Goal: Information Seeking & Learning: Learn about a topic

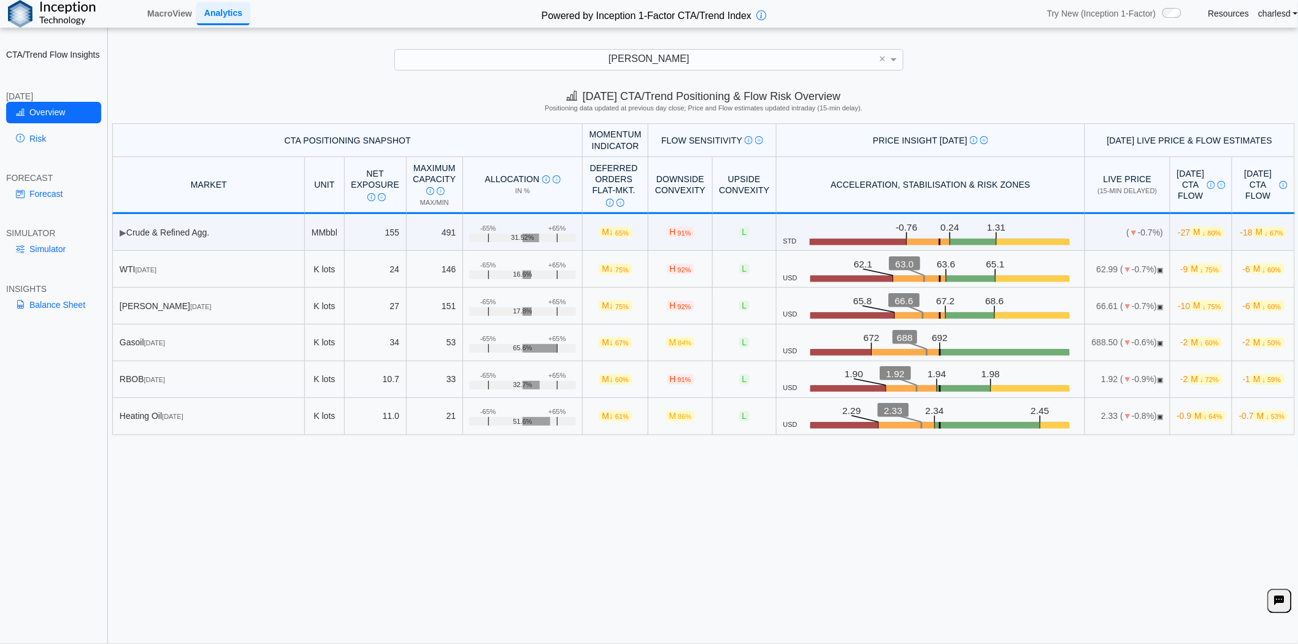
click at [433, 121] on div "Today's CTA/Trend Positioning & Flow Risk Overview Positioning data updated at …" at bounding box center [703, 103] width 1189 height 40
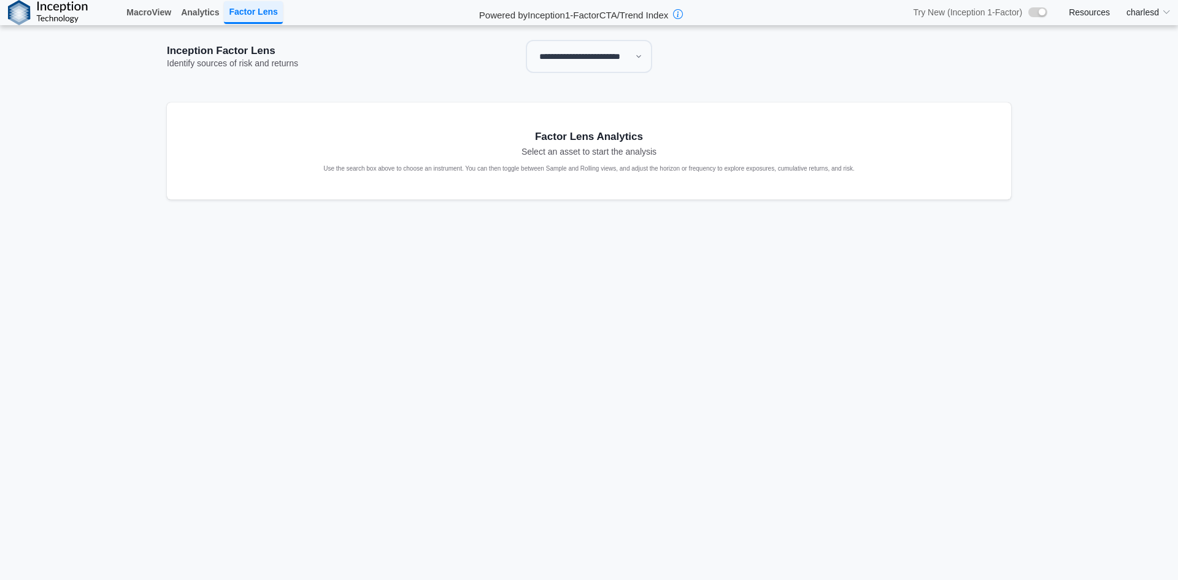
click at [595, 64] on select "**********" at bounding box center [589, 56] width 126 height 33
select select "**"
click at [526, 40] on select "**********" at bounding box center [589, 56] width 126 height 33
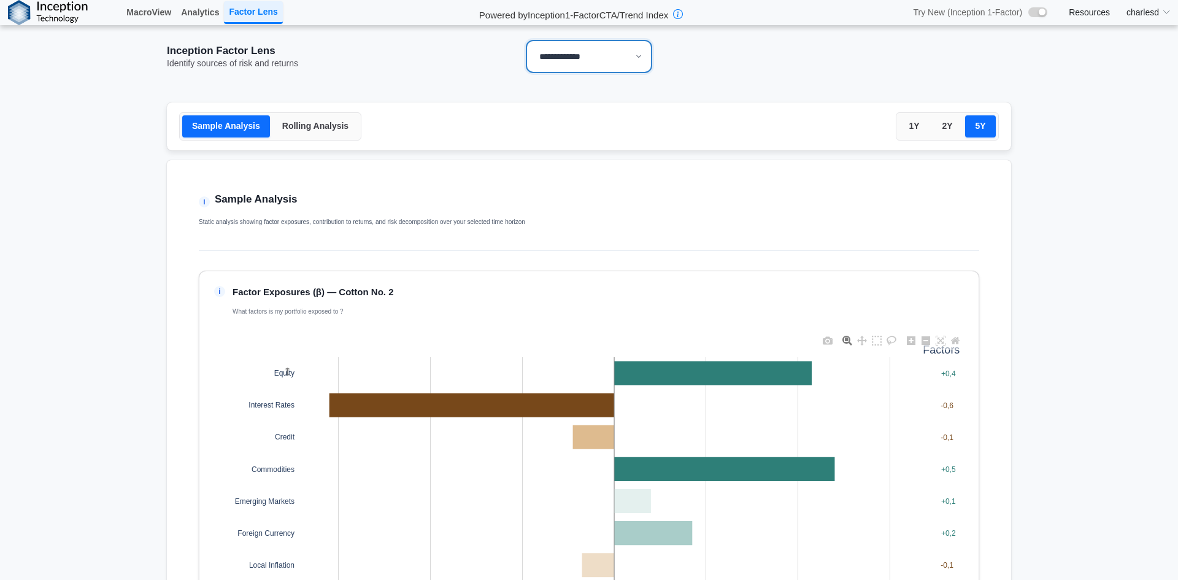
click at [293, 126] on button "Rolling Analysis" at bounding box center [315, 126] width 86 height 22
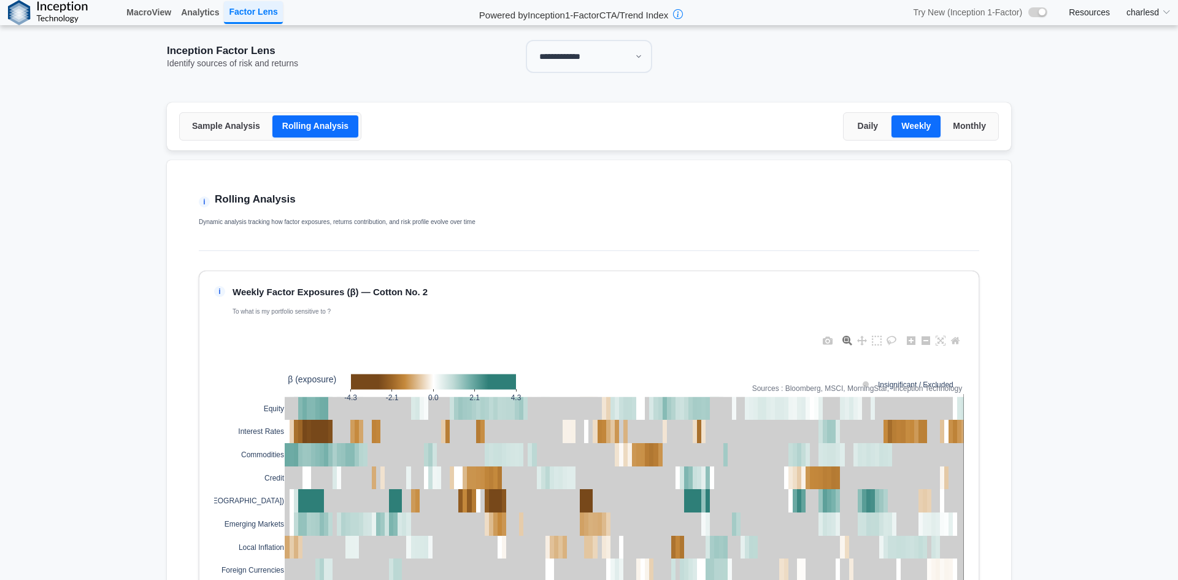
click at [284, 134] on button "Rolling Analysis" at bounding box center [315, 126] width 86 height 22
click at [869, 128] on button "Daily" at bounding box center [867, 126] width 43 height 22
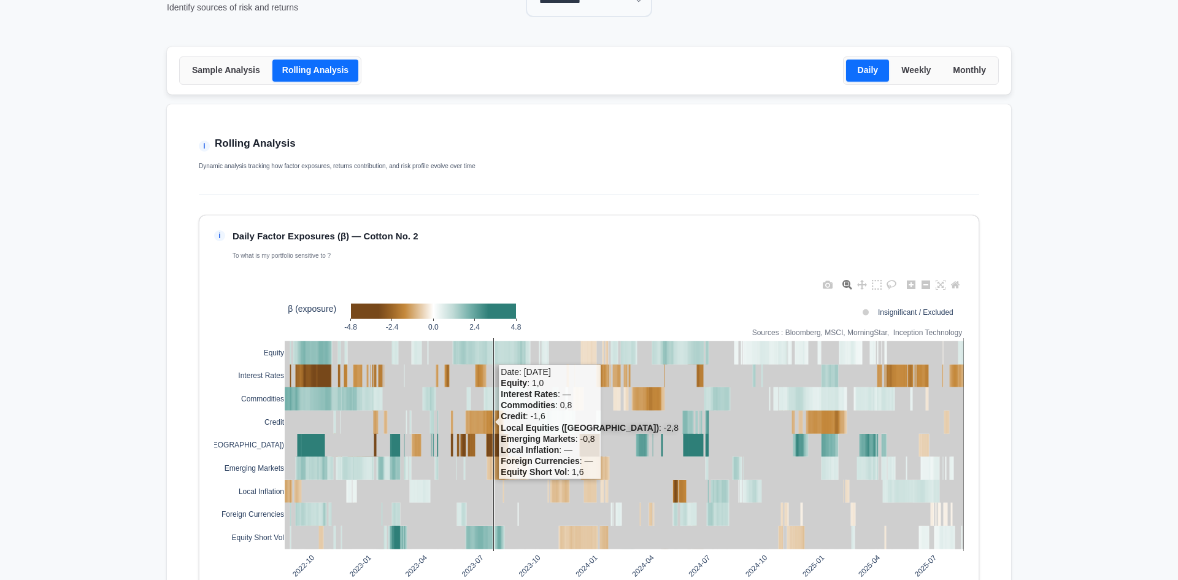
scroll to position [184, 0]
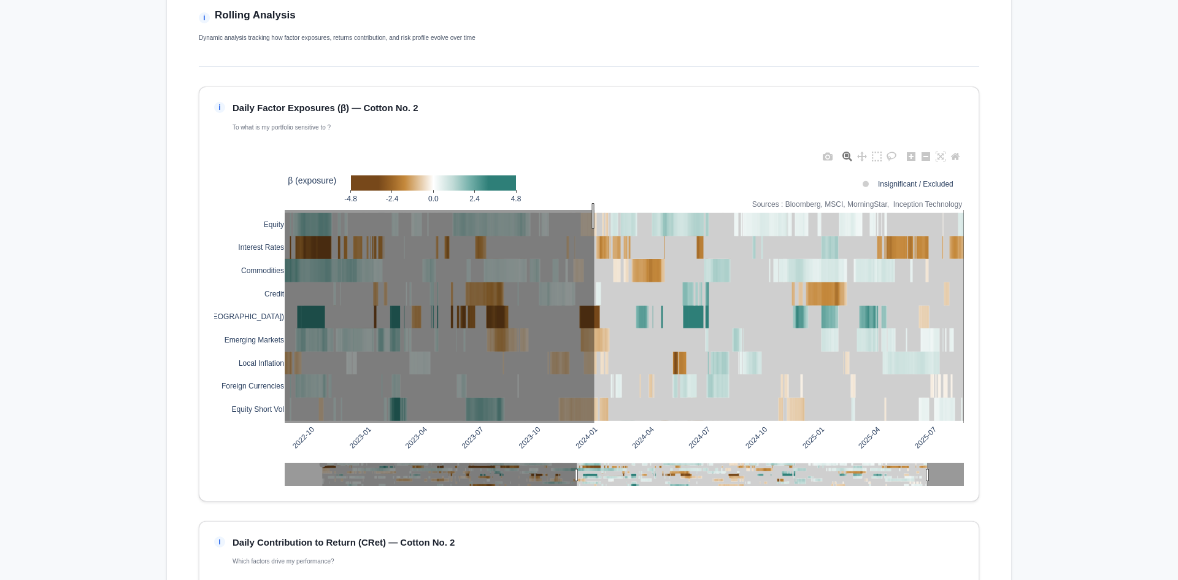
drag, startPoint x: 590, startPoint y: 216, endPoint x: 964, endPoint y: 422, distance: 427.5
click at [964, 422] on div "i Daily Factor Exposures (β) — Cotton No. 2 To what is my portfolio sensitive t…" at bounding box center [589, 294] width 780 height 415
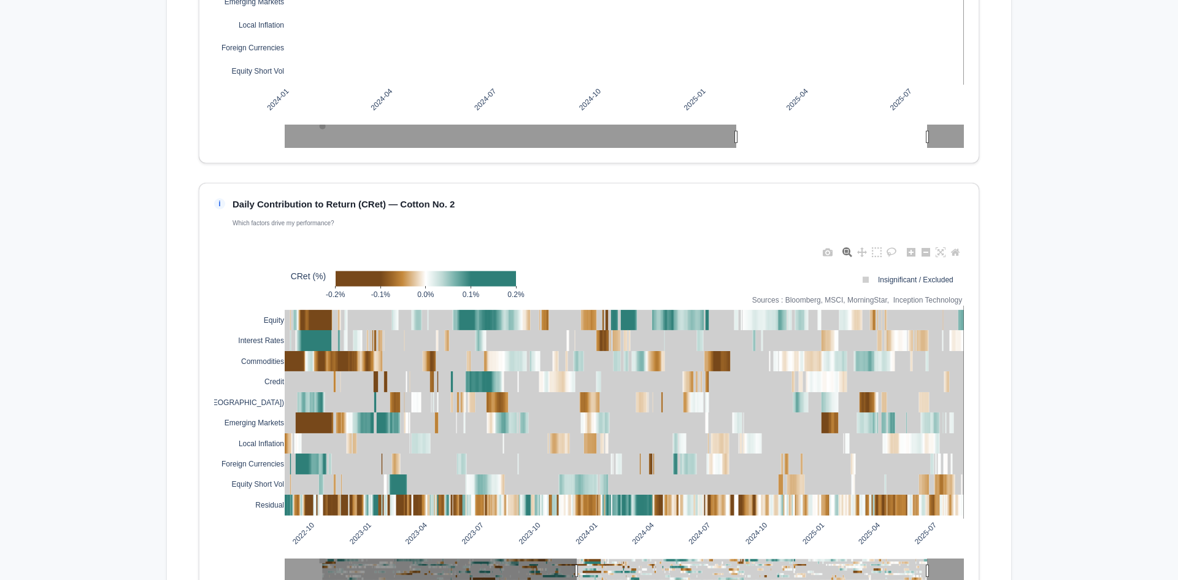
scroll to position [552, 0]
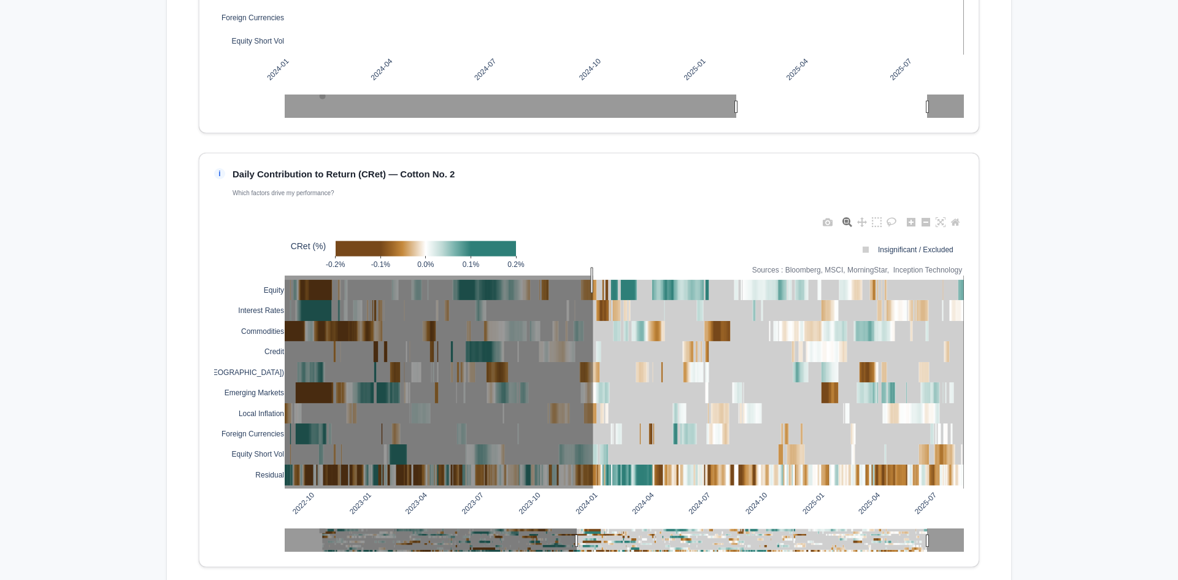
drag, startPoint x: 588, startPoint y: 280, endPoint x: 899, endPoint y: 475, distance: 366.7
click at [960, 487] on div "i Daily Contribution to Return (CRet) — Cotton No. 2 Which factors drive my per…" at bounding box center [589, 360] width 780 height 415
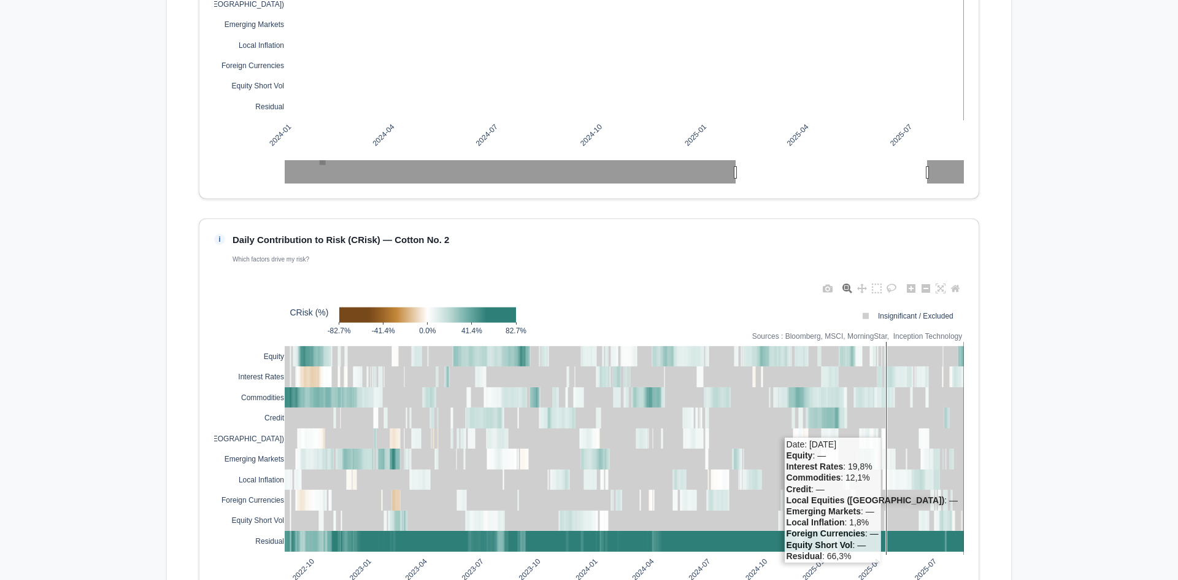
scroll to position [1020, 0]
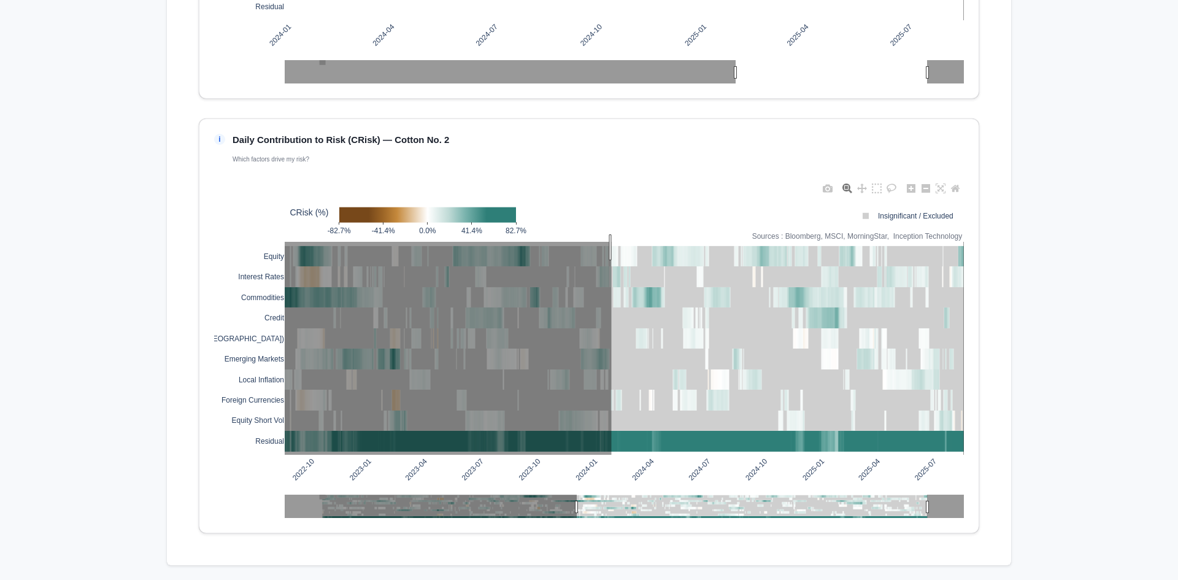
drag, startPoint x: 607, startPoint y: 247, endPoint x: 966, endPoint y: 461, distance: 417.9
click at [966, 461] on div "i Daily Contribution to Risk (CRisk) — Cotton No. 2 Which factors drive my risk…" at bounding box center [589, 325] width 780 height 415
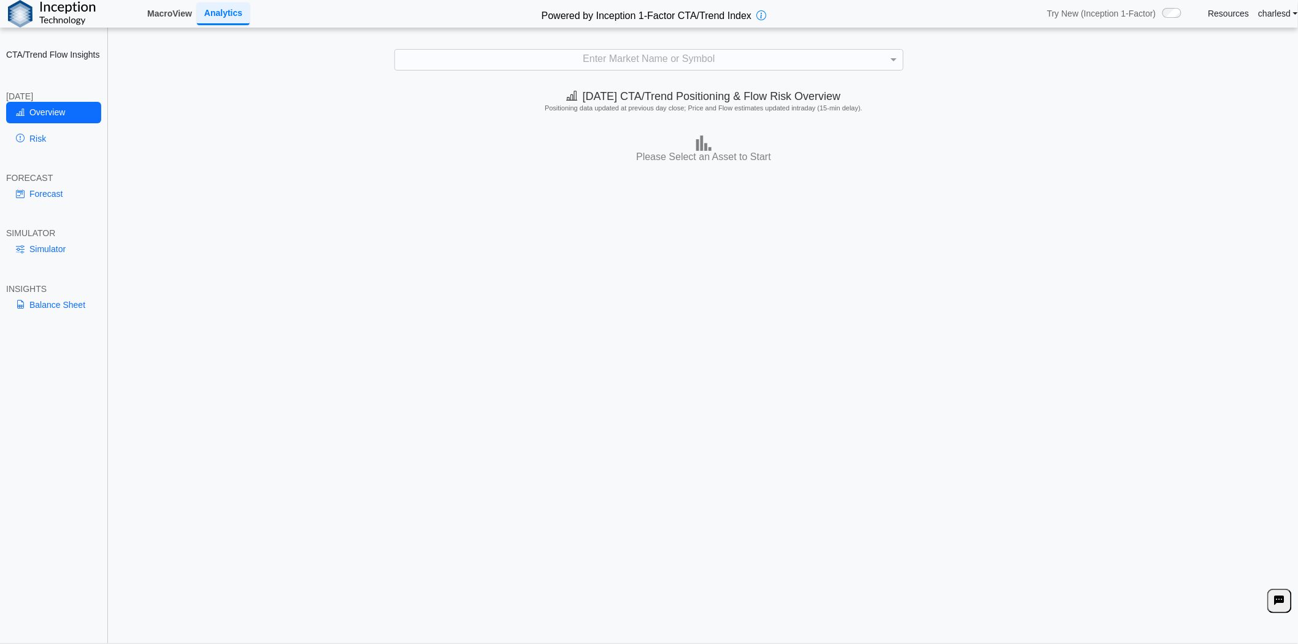
click at [164, 18] on link "MacroView" at bounding box center [169, 13] width 55 height 21
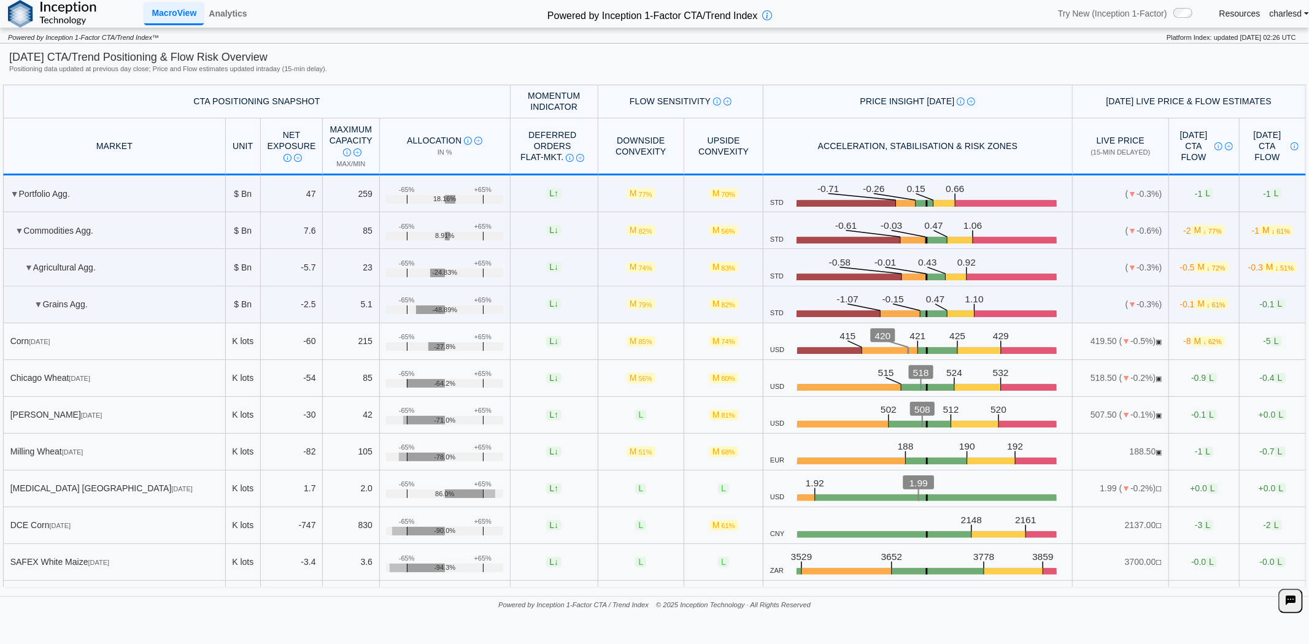
scroll to position [1568, 0]
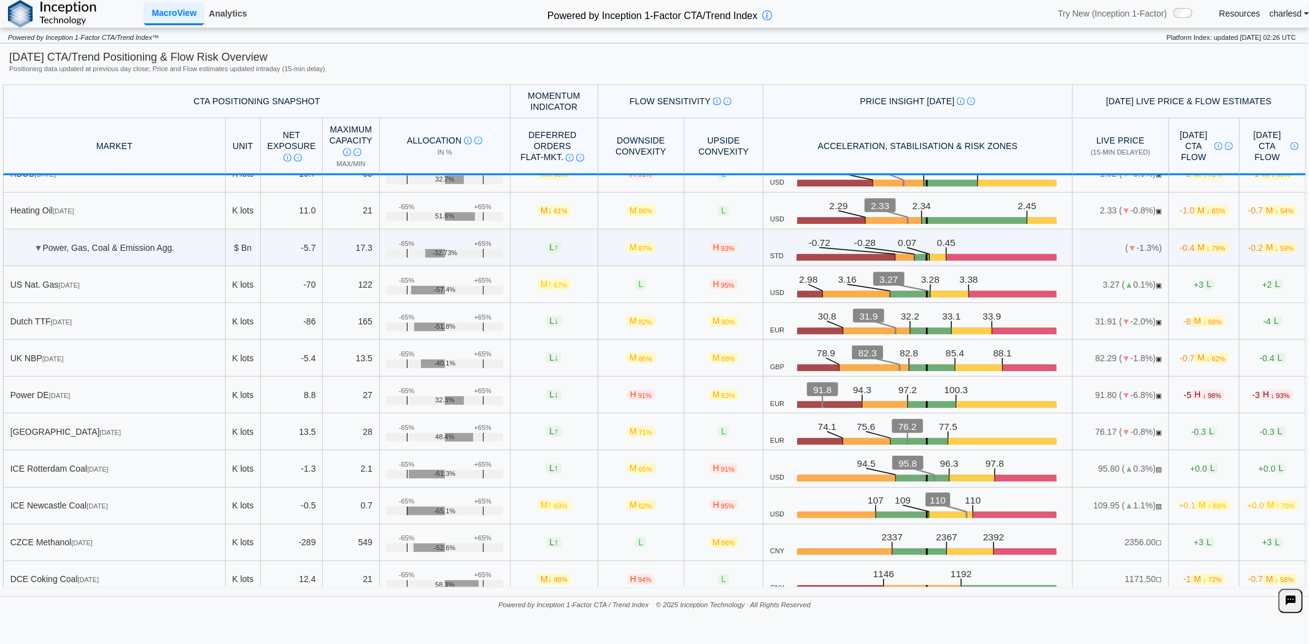
click at [223, 10] on link "Analytics" at bounding box center [228, 13] width 48 height 21
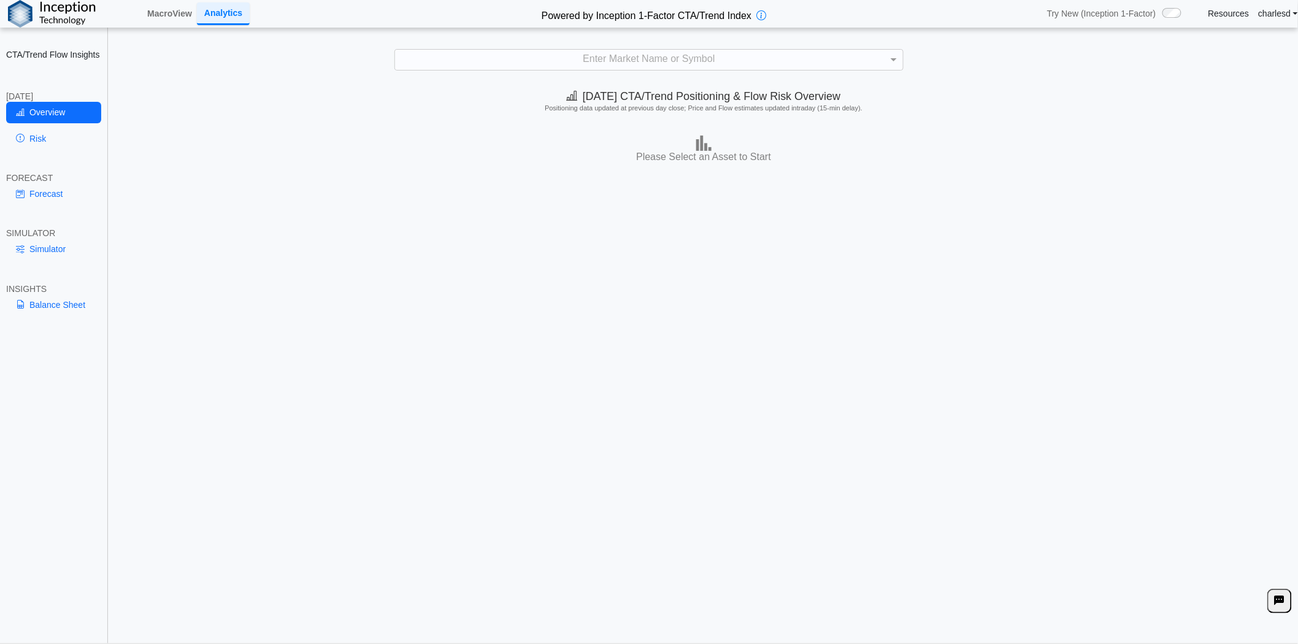
click at [696, 65] on div "Enter Market Name or Symbol" at bounding box center [649, 60] width 508 height 21
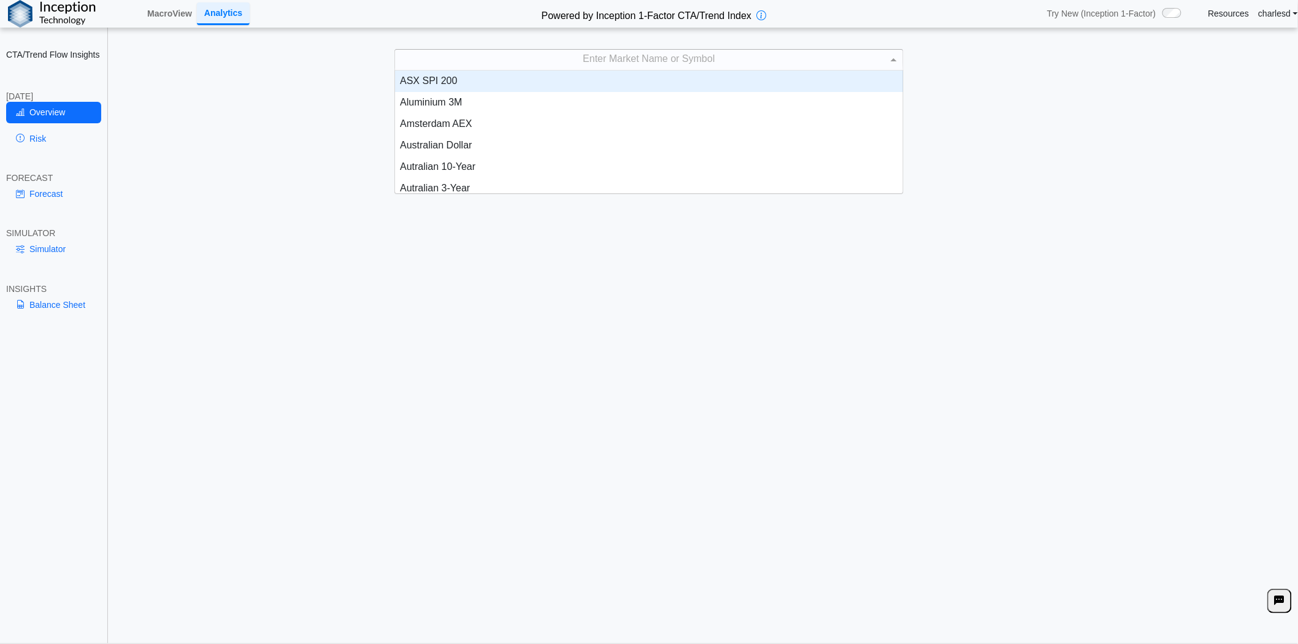
scroll to position [112, 498]
type input "***"
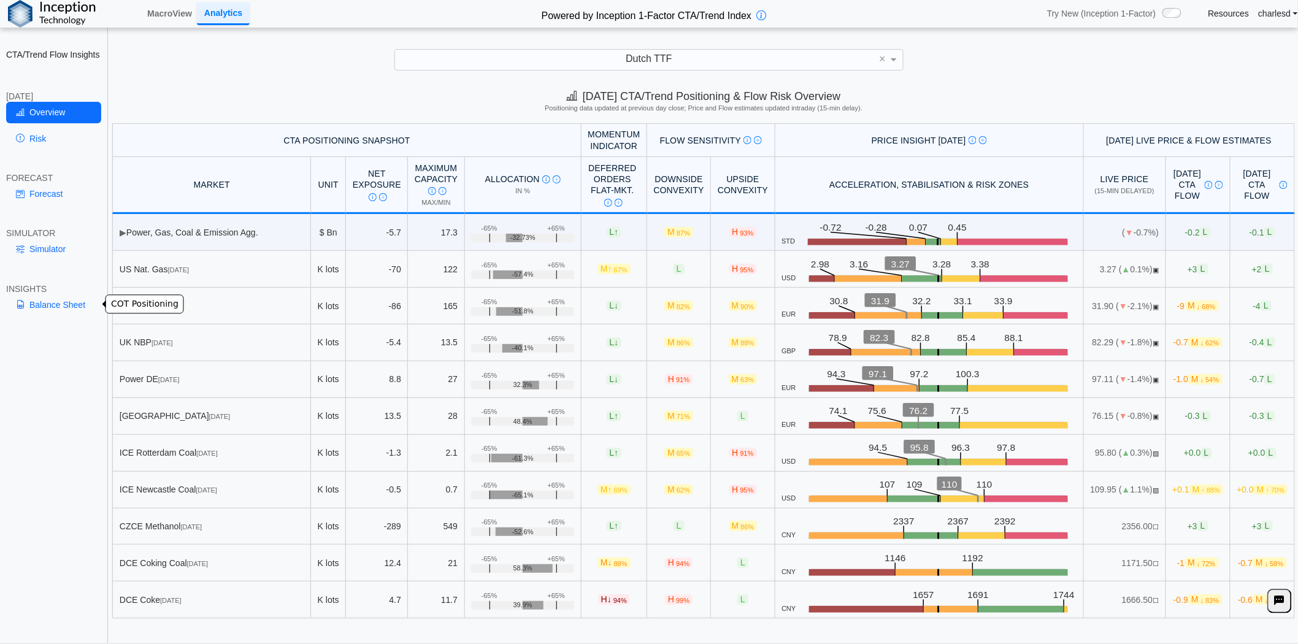
click at [65, 299] on link "Balance Sheet" at bounding box center [53, 304] width 95 height 21
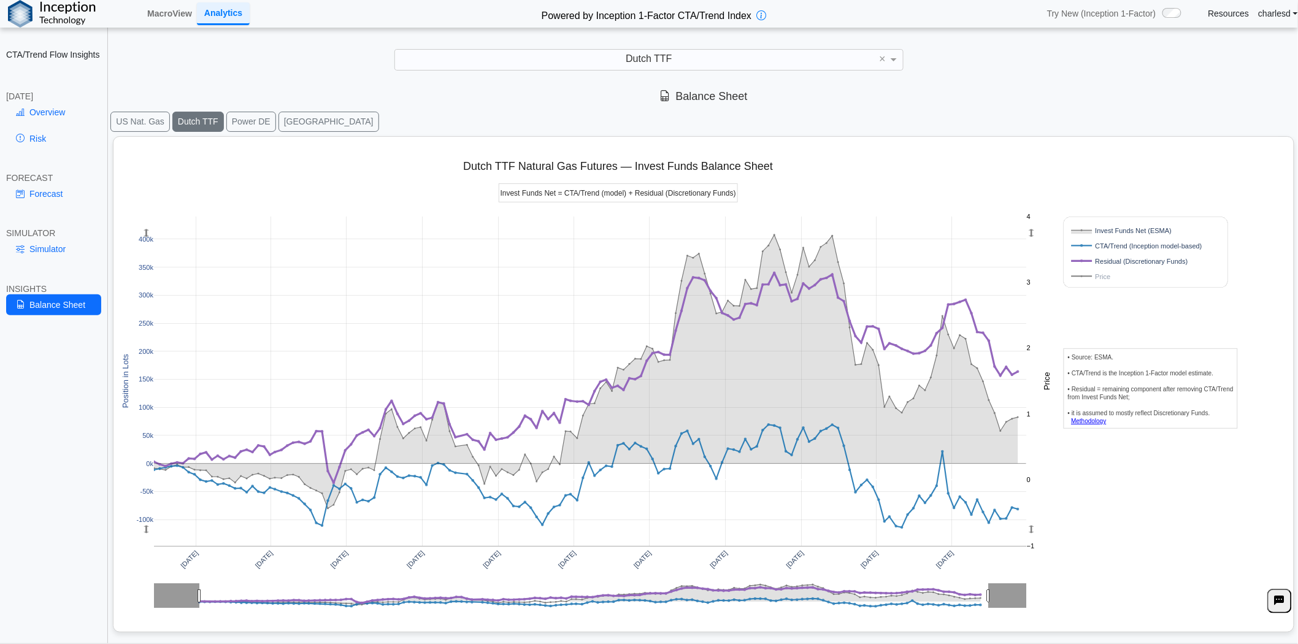
click at [283, 126] on button "[GEOGRAPHIC_DATA]" at bounding box center [329, 122] width 101 height 20
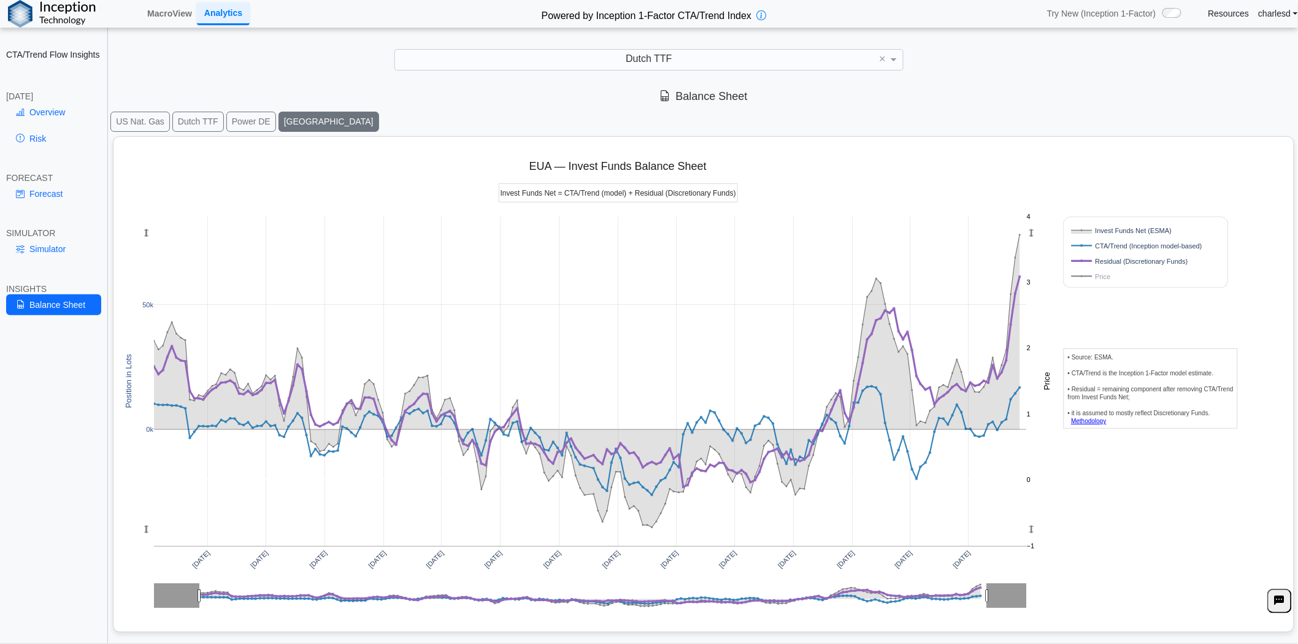
scroll to position [15, 0]
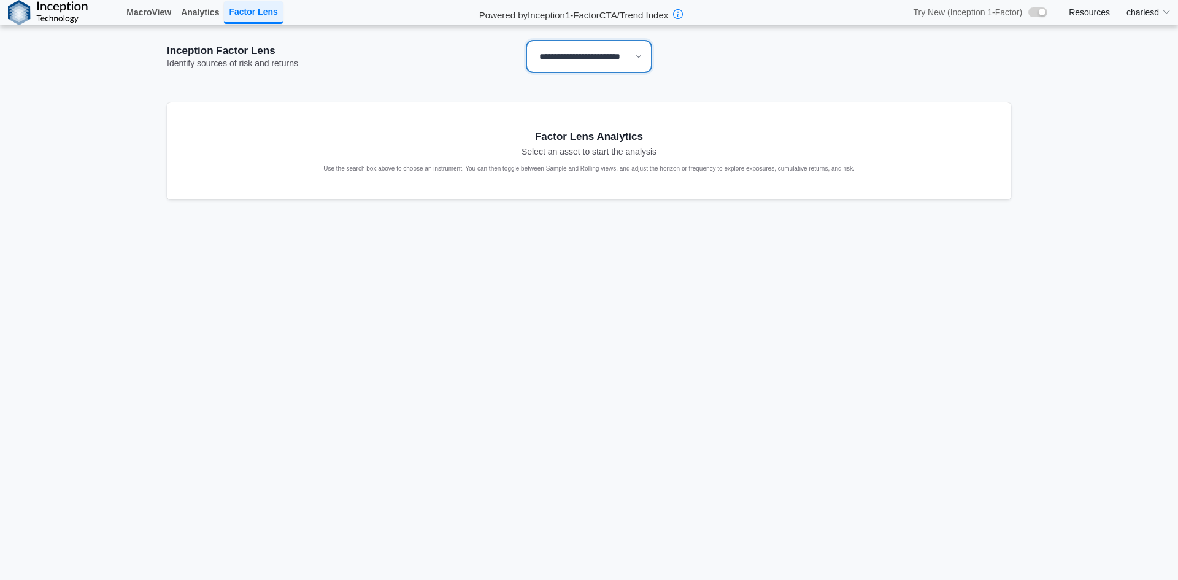
click at [601, 57] on select "**********" at bounding box center [589, 56] width 126 height 33
